Goal: Transaction & Acquisition: Purchase product/service

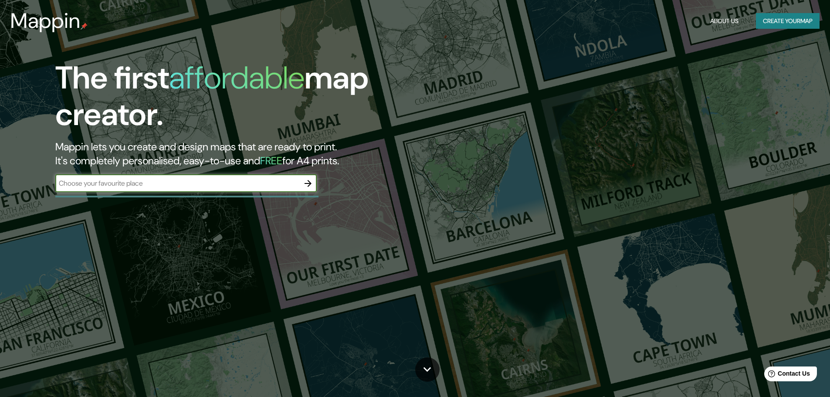
click at [233, 186] on input "text" at bounding box center [177, 183] width 244 height 10
click at [244, 183] on input "text" at bounding box center [177, 183] width 244 height 10
click at [204, 188] on input "text" at bounding box center [177, 183] width 244 height 10
paste input "The Wave in Vejle"
type input "The Wave in Vejle"
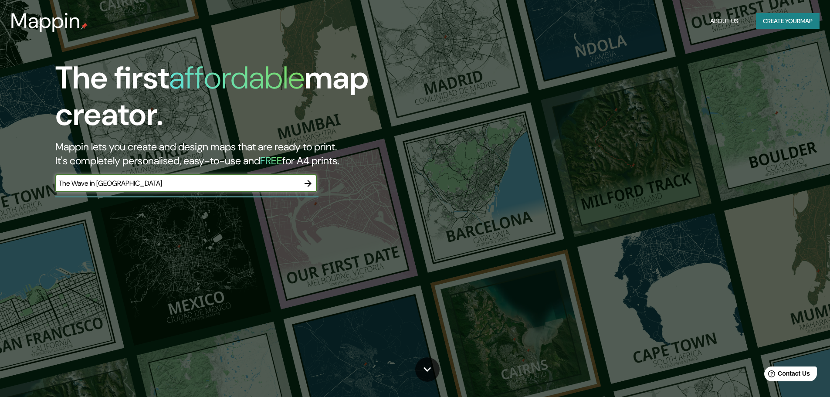
click at [311, 182] on icon "button" at bounding box center [308, 183] width 10 height 10
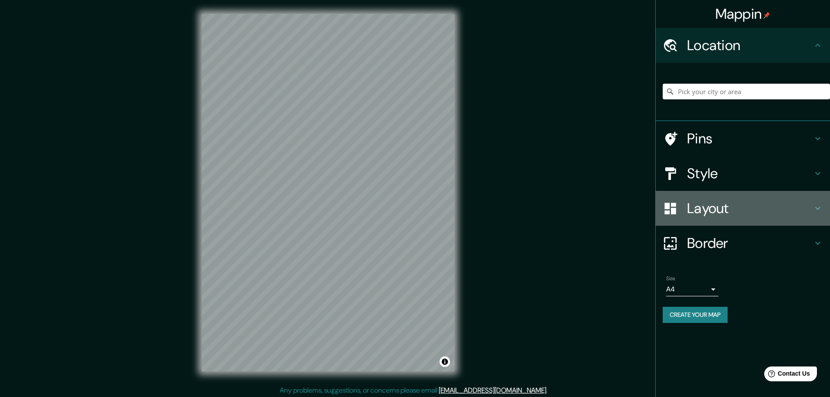
click at [712, 213] on h4 "Layout" at bounding box center [749, 208] width 125 height 17
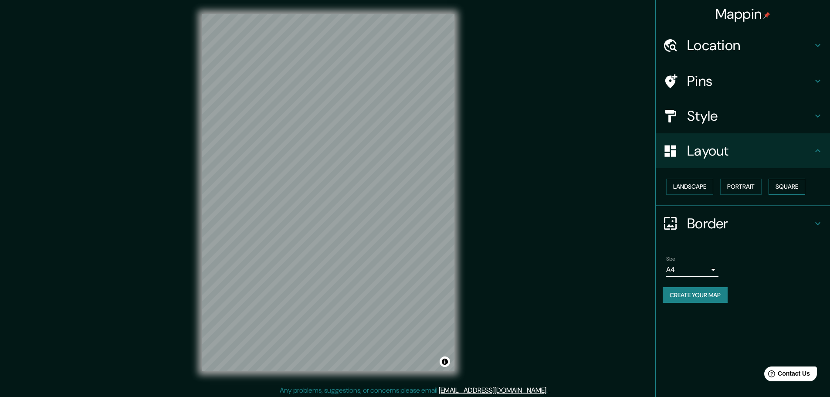
click at [786, 184] on button "Square" at bounding box center [787, 187] width 37 height 16
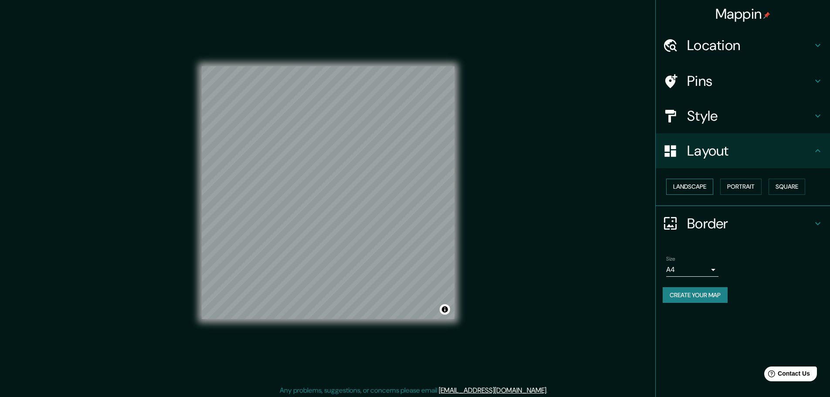
click at [692, 179] on button "Landscape" at bounding box center [689, 187] width 47 height 16
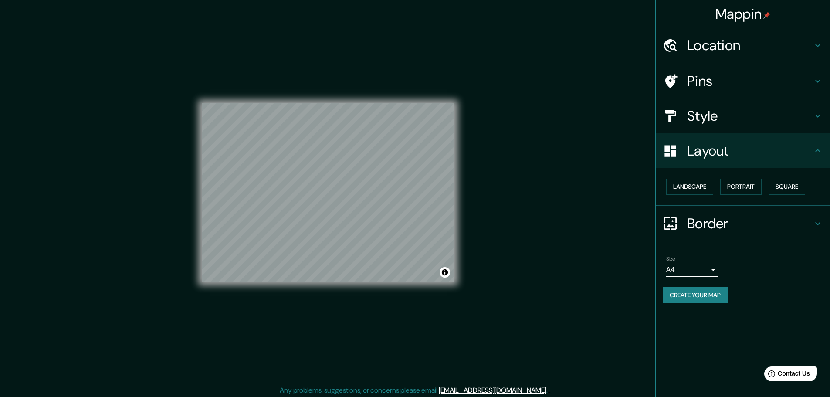
click at [720, 151] on h4 "Layout" at bounding box center [749, 150] width 125 height 17
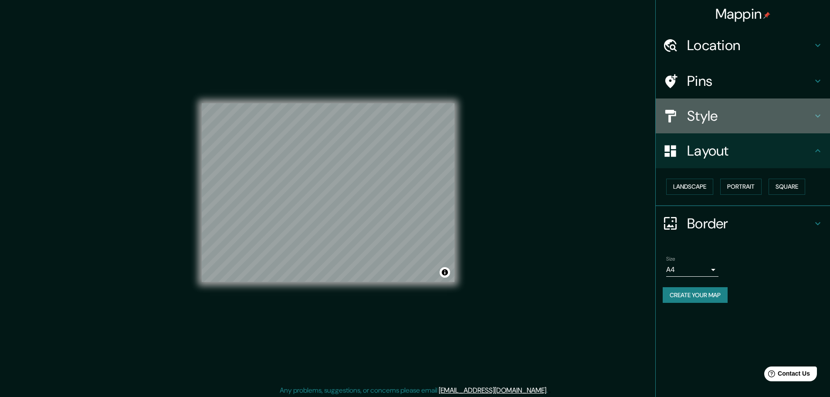
click at [730, 123] on h4 "Style" at bounding box center [749, 115] width 125 height 17
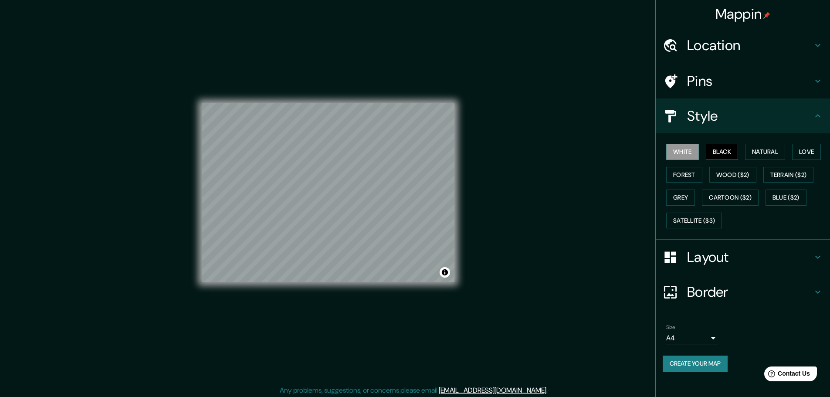
click at [723, 148] on button "Black" at bounding box center [722, 152] width 33 height 16
click at [766, 153] on button "Natural" at bounding box center [765, 152] width 40 height 16
click at [815, 146] on button "Love" at bounding box center [806, 152] width 29 height 16
click at [800, 170] on button "Terrain ($2)" at bounding box center [788, 175] width 51 height 16
click at [729, 175] on button "Wood ($2)" at bounding box center [732, 175] width 47 height 16
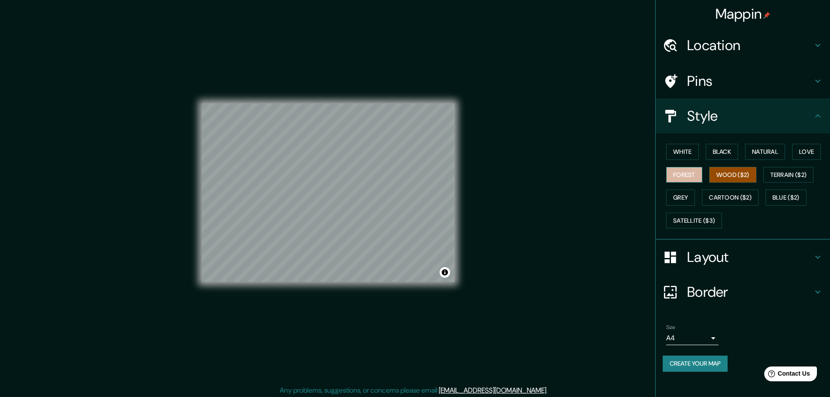
click at [681, 173] on button "Forest" at bounding box center [684, 175] width 36 height 16
click at [680, 200] on button "Grey" at bounding box center [680, 198] width 29 height 16
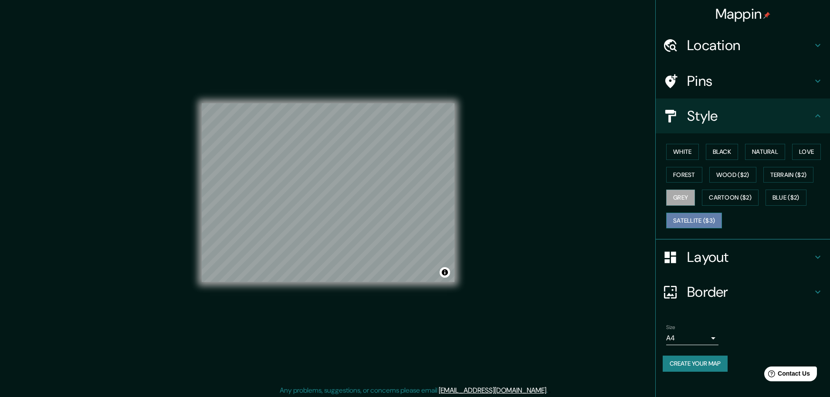
click at [702, 217] on button "Satellite ($3)" at bounding box center [694, 221] width 56 height 16
click at [457, 227] on div "© Mapbox © OpenStreetMap Improve this map © Maxar" at bounding box center [328, 192] width 281 height 385
click at [337, 293] on div "© Mapbox © OpenStreetMap Improve this map © Maxar" at bounding box center [328, 192] width 253 height 357
click at [280, 93] on div "© Mapbox © OpenStreetMap Improve this map © Maxar" at bounding box center [328, 192] width 253 height 357
click at [729, 42] on h4 "Location" at bounding box center [749, 45] width 125 height 17
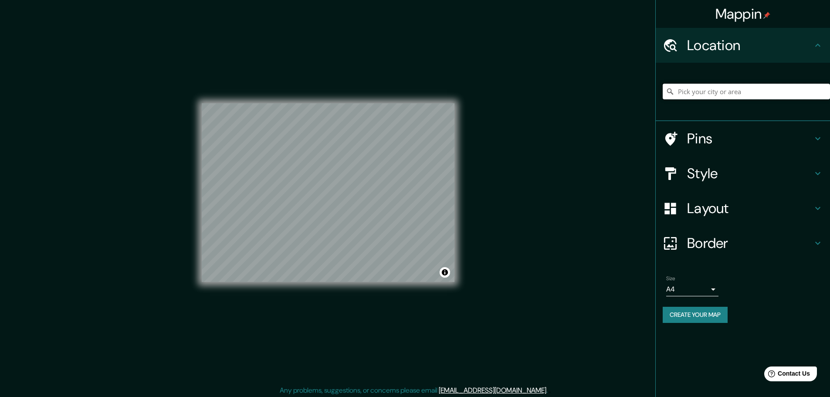
click at [716, 85] on input "Pick your city or area" at bounding box center [746, 92] width 167 height 16
paste input "The Wave in Vejle"
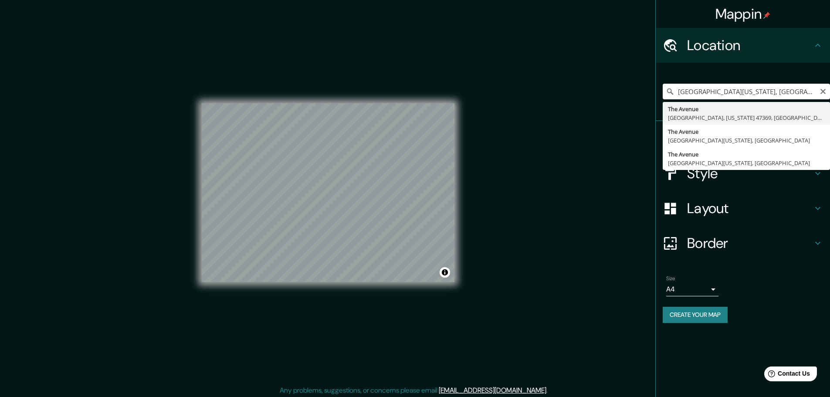
click at [705, 91] on input "The Avenue, Pennville, Indiana 47369, Estados Unidos" at bounding box center [746, 92] width 167 height 16
paste input "Ved Bølgen, 7100 Vejle, Dinamarca"
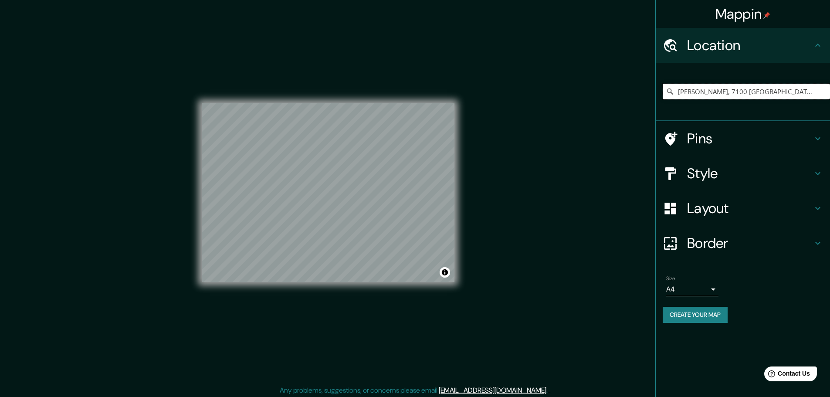
type input "Ved Bølgen, 7100 Vejle, Dinamarca"
click at [782, 166] on h4 "Style" at bounding box center [749, 173] width 125 height 17
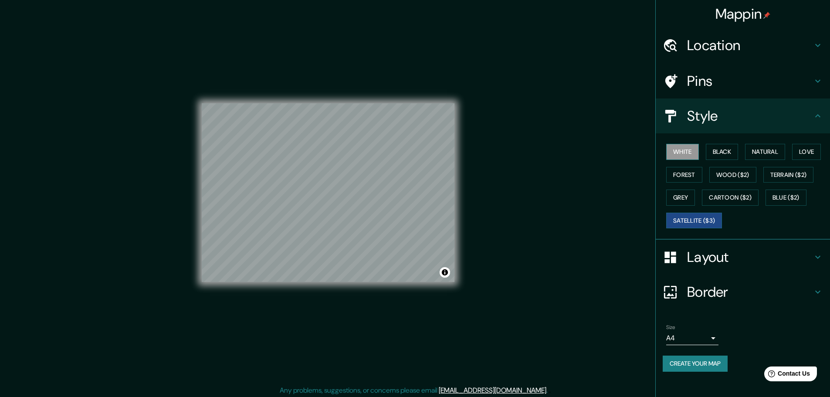
click at [693, 156] on button "White" at bounding box center [682, 152] width 33 height 16
click at [724, 151] on button "Black" at bounding box center [722, 152] width 33 height 16
click at [679, 196] on button "Grey" at bounding box center [680, 198] width 29 height 16
click at [705, 224] on button "Satellite ($3)" at bounding box center [694, 221] width 56 height 16
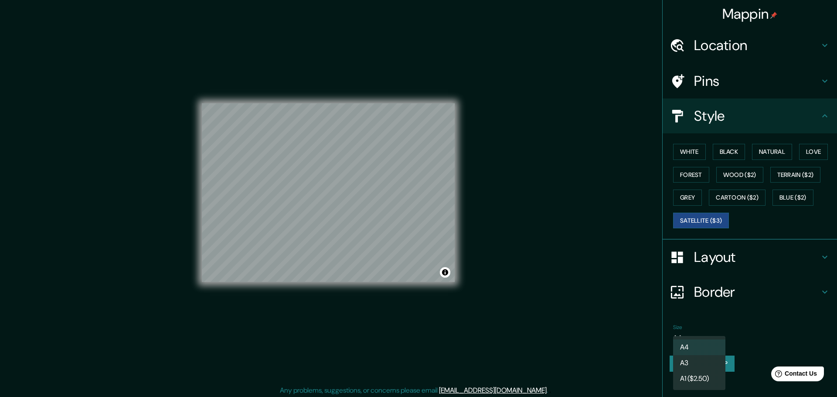
click at [698, 332] on body "Mappin Location Ved Bølgen, 7100 Vejle, Dinamarca Ved Bølgen 7100 Vejle, Dinama…" at bounding box center [418, 198] width 837 height 397
click at [696, 366] on li "A3" at bounding box center [699, 363] width 52 height 16
type input "a4"
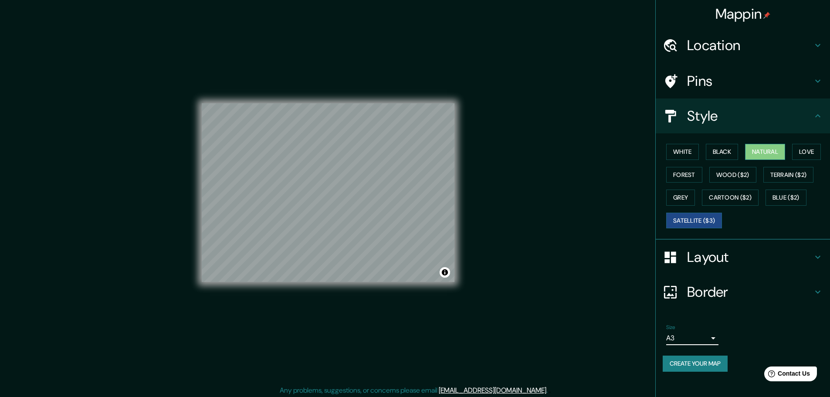
click at [758, 154] on button "Natural" at bounding box center [765, 152] width 40 height 16
click at [722, 153] on button "Black" at bounding box center [722, 152] width 33 height 16
click at [688, 156] on button "White" at bounding box center [682, 152] width 33 height 16
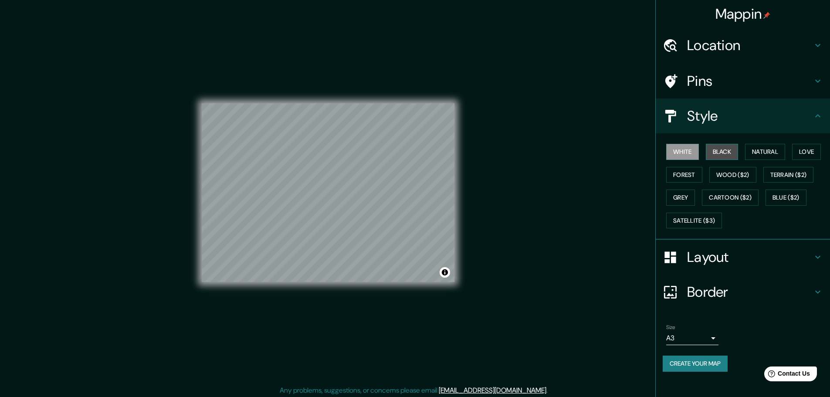
click at [716, 155] on button "Black" at bounding box center [722, 152] width 33 height 16
click at [809, 155] on button "Love" at bounding box center [806, 152] width 29 height 16
click at [752, 150] on button "Natural" at bounding box center [765, 152] width 40 height 16
click at [685, 173] on button "Forest" at bounding box center [684, 175] width 36 height 16
click at [684, 198] on button "Grey" at bounding box center [680, 198] width 29 height 16
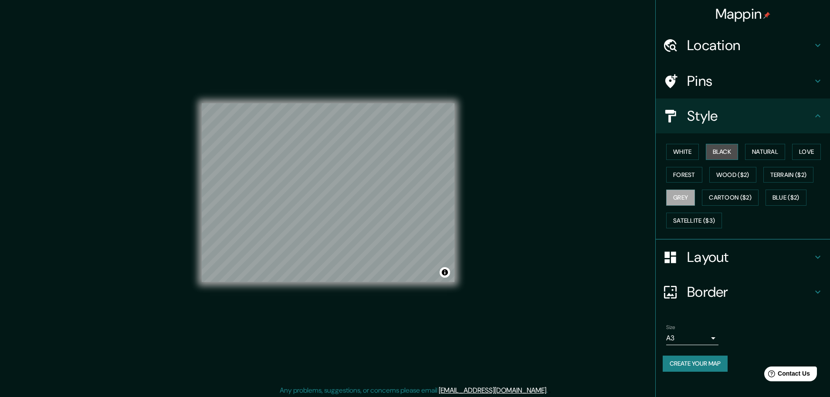
click at [728, 152] on button "Black" at bounding box center [722, 152] width 33 height 16
click at [689, 150] on button "White" at bounding box center [682, 152] width 33 height 16
click at [722, 151] on button "Black" at bounding box center [722, 152] width 33 height 16
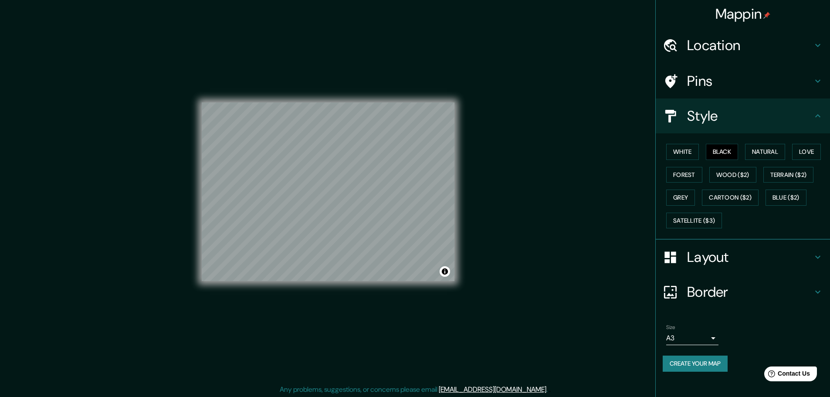
scroll to position [2, 0]
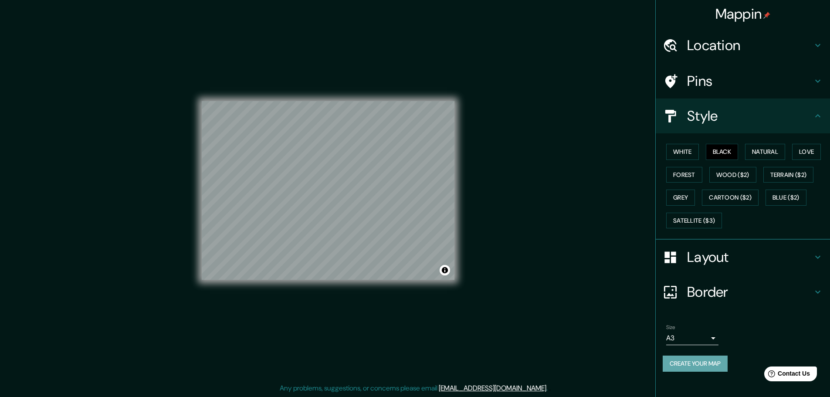
click at [710, 368] on button "Create your map" at bounding box center [695, 364] width 65 height 16
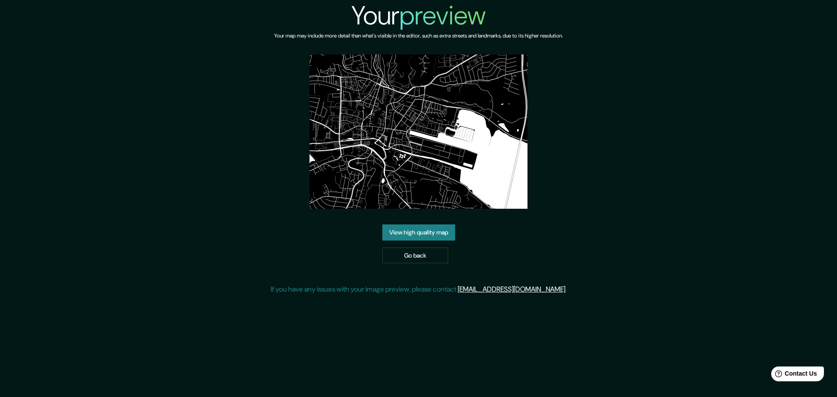
click at [439, 234] on link "View high quality map" at bounding box center [418, 232] width 73 height 16
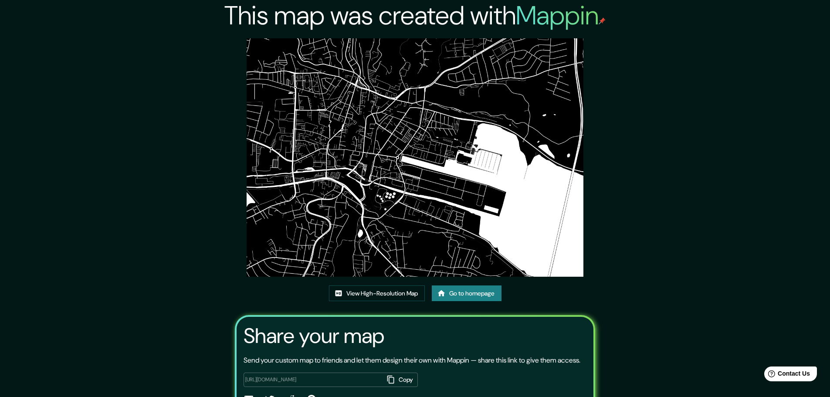
scroll to position [59, 0]
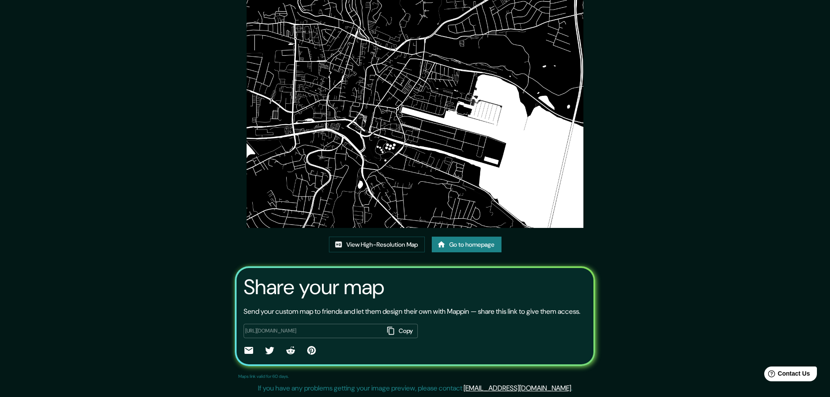
click at [778, 133] on div "This map was created with Mappin View High-Resolution Map Go to homepage Share …" at bounding box center [415, 174] width 830 height 446
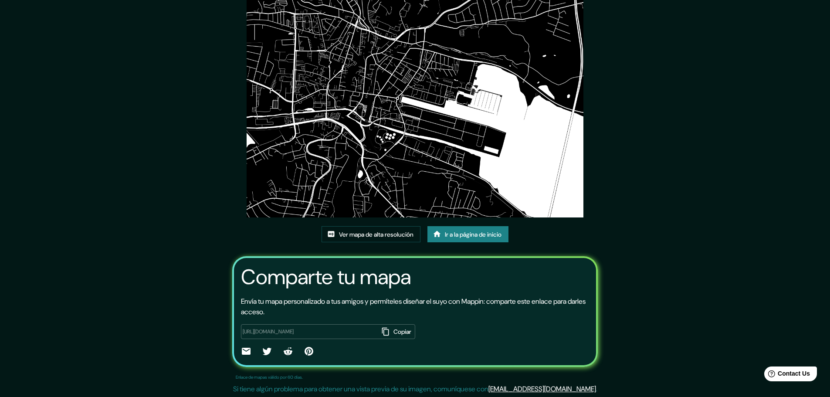
scroll to position [60, 0]
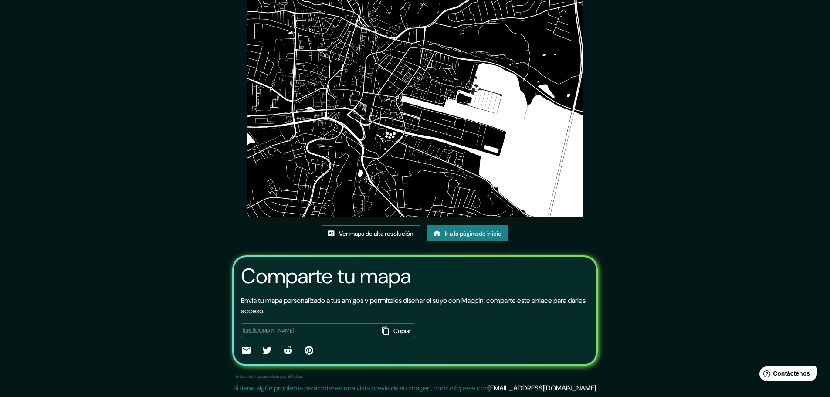
click at [399, 233] on font "Ver mapa de alta resolución" at bounding box center [376, 234] width 75 height 8
